Goal: Navigation & Orientation: Find specific page/section

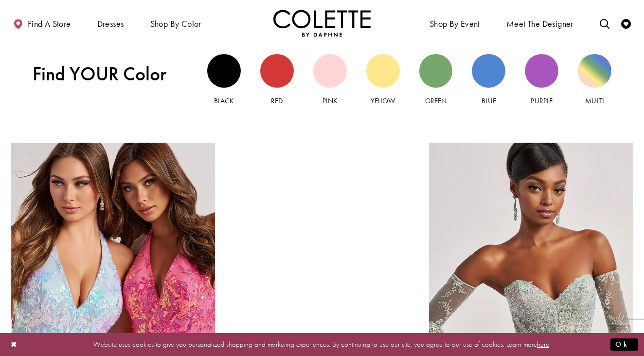
scroll to position [906, 0]
click at [431, 74] on div "Green view" at bounding box center [436, 71] width 34 height 34
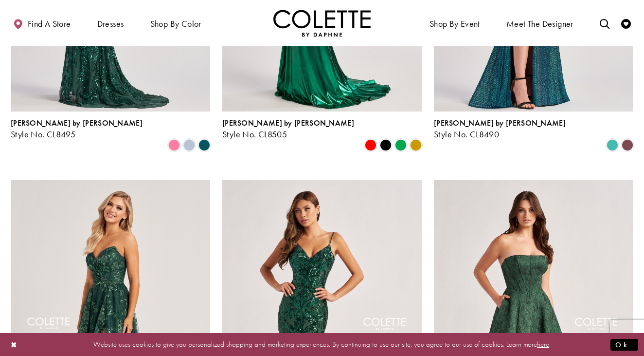
scroll to position [1041, 0]
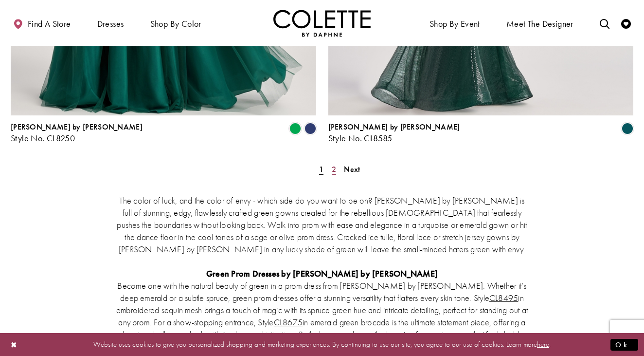
click at [334, 164] on span "2" at bounding box center [334, 169] width 4 height 10
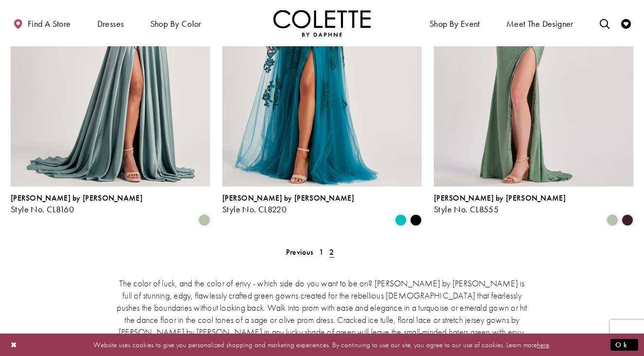
scroll to position [129, 0]
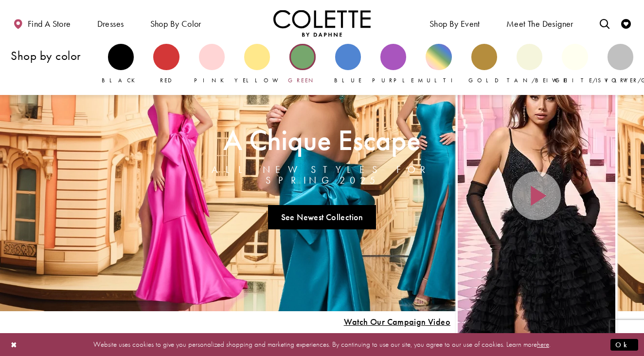
click at [299, 59] on div "Primary block" at bounding box center [302, 57] width 26 height 26
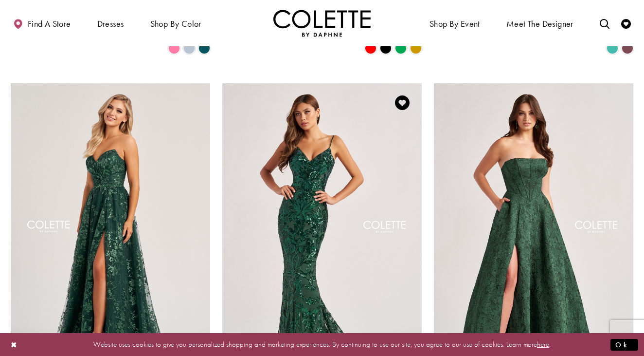
scroll to position [981, 0]
